Goal: Transaction & Acquisition: Purchase product/service

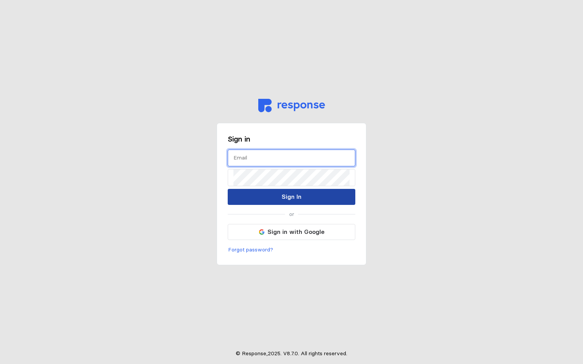
type input "[PERSON_NAME][EMAIL_ADDRESS][PERSON_NAME][DOMAIN_NAME]"
click at [284, 200] on p "Sign In" at bounding box center [291, 197] width 20 height 10
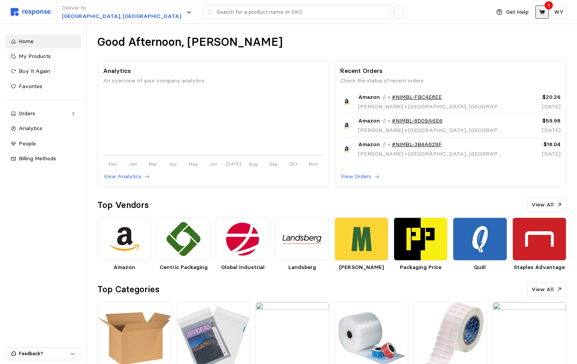
click at [544, 12] on icon at bounding box center [542, 11] width 6 height 5
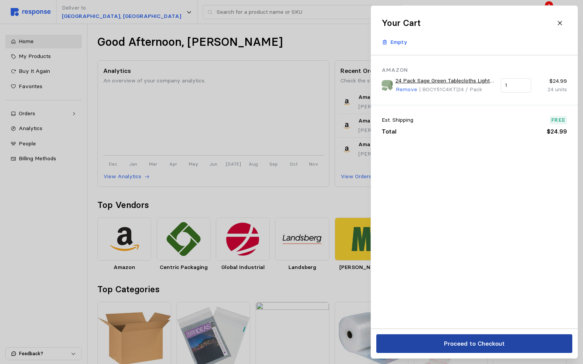
click at [454, 347] on p "Proceed to Checkout" at bounding box center [473, 344] width 61 height 10
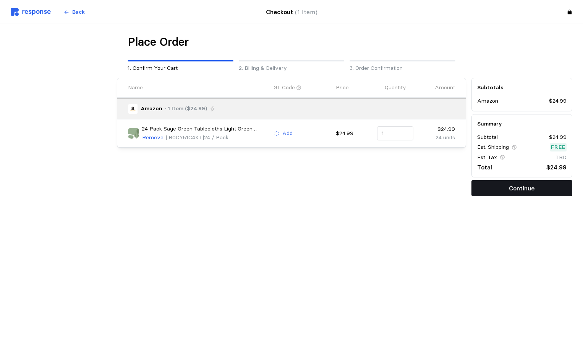
click at [520, 186] on p "Continue" at bounding box center [522, 189] width 26 height 10
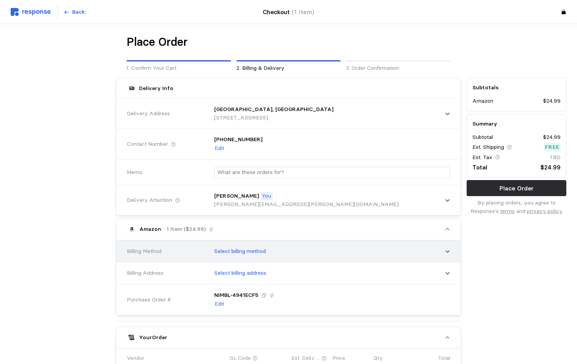
click at [251, 253] on p "Select billing method" at bounding box center [240, 251] width 52 height 8
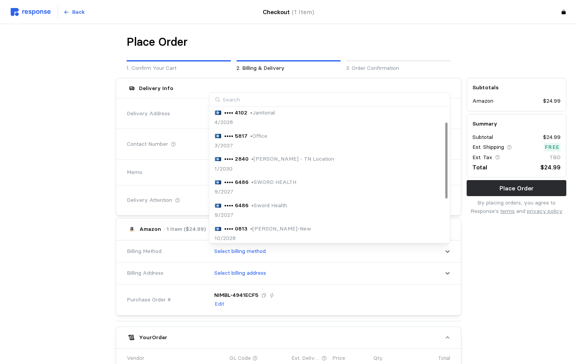
scroll to position [99, 0]
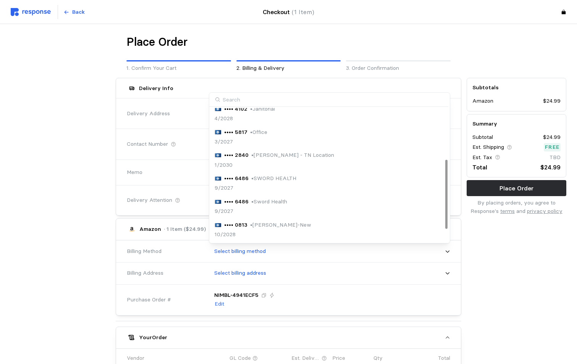
click at [239, 226] on p "•••• 0813" at bounding box center [235, 225] width 23 height 8
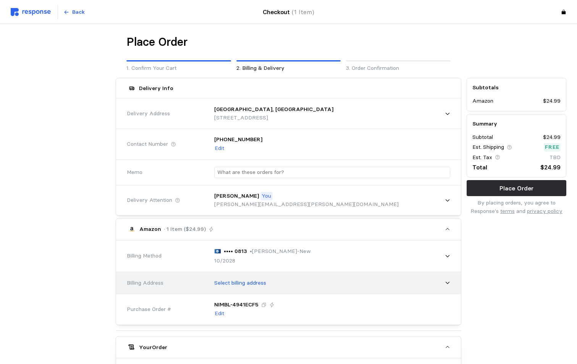
click at [255, 287] on div "Select billing address" at bounding box center [329, 283] width 241 height 19
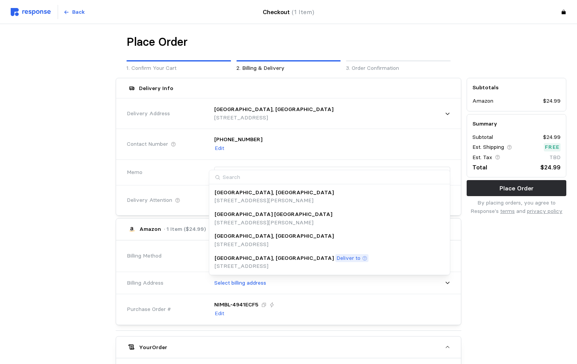
click at [251, 264] on p "[STREET_ADDRESS]" at bounding box center [292, 266] width 154 height 8
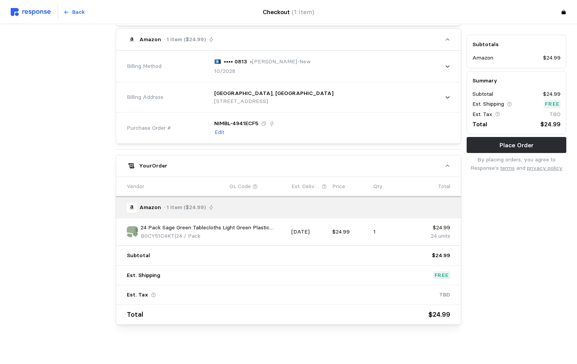
scroll to position [193, 0]
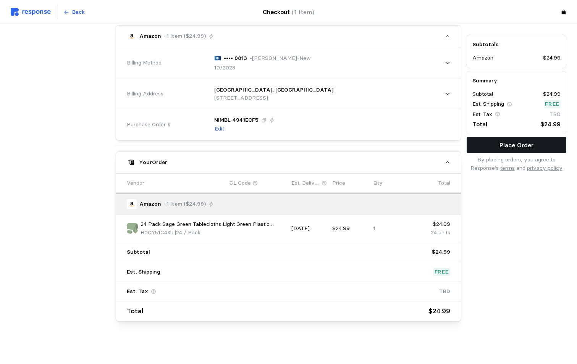
click at [509, 147] on p "Place Order" at bounding box center [516, 145] width 34 height 10
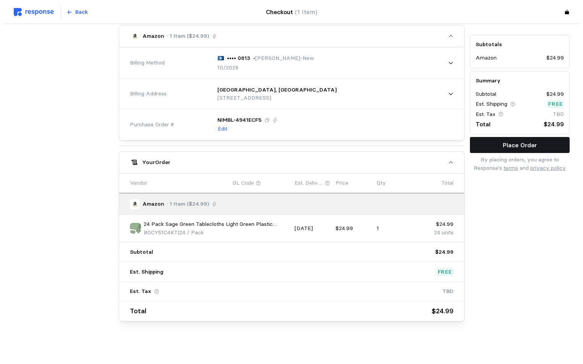
scroll to position [0, 0]
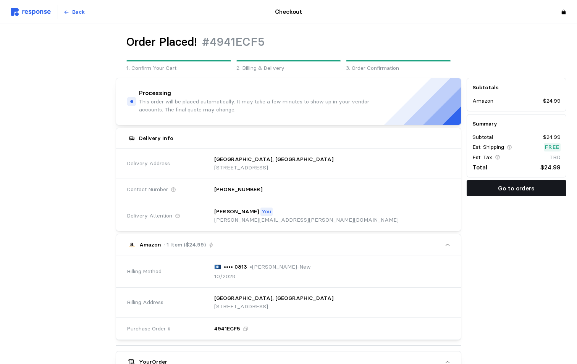
click at [522, 189] on p "Go to orders" at bounding box center [516, 189] width 37 height 10
